Goal: Navigation & Orientation: Find specific page/section

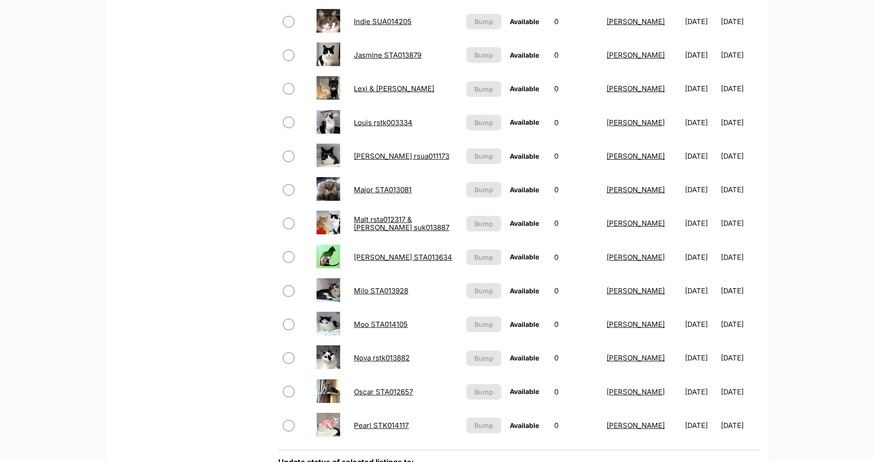
scroll to position [735, 0]
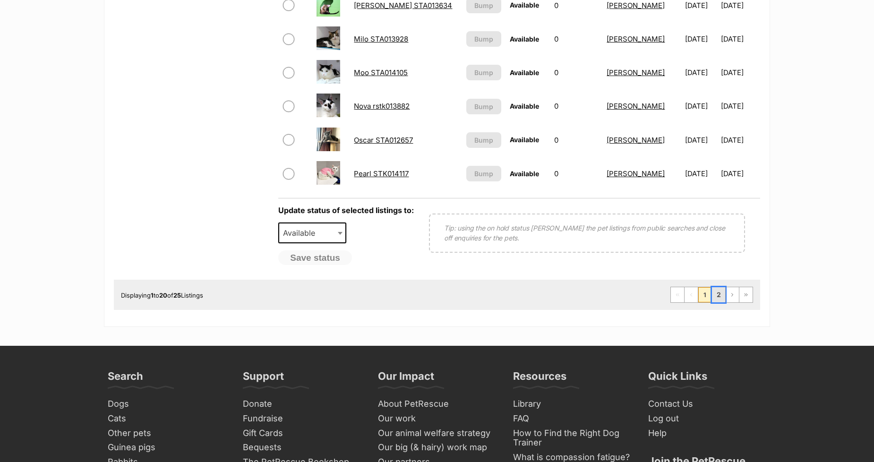
click at [718, 292] on link "2" at bounding box center [718, 294] width 13 height 15
